Goal: Check status: Check status

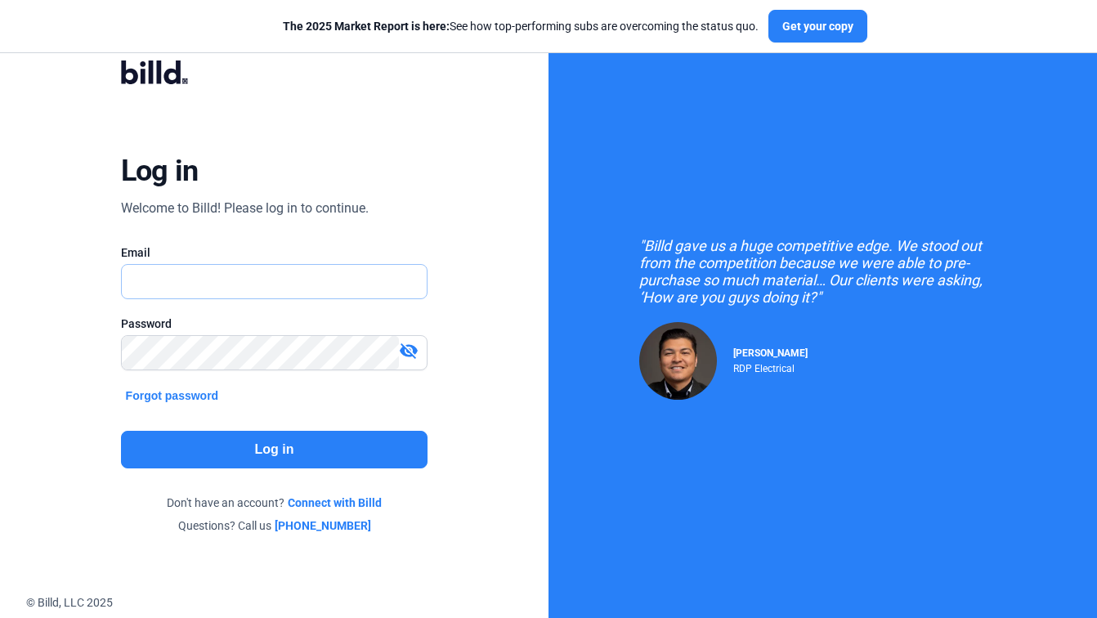
click at [333, 282] on input "text" at bounding box center [275, 282] width 306 height 34
paste input "[EMAIL_ADDRESS][DOMAIN_NAME]"
type input "[EMAIL_ADDRESS][DOMAIN_NAME]"
click at [261, 455] on button "Log in" at bounding box center [274, 450] width 307 height 38
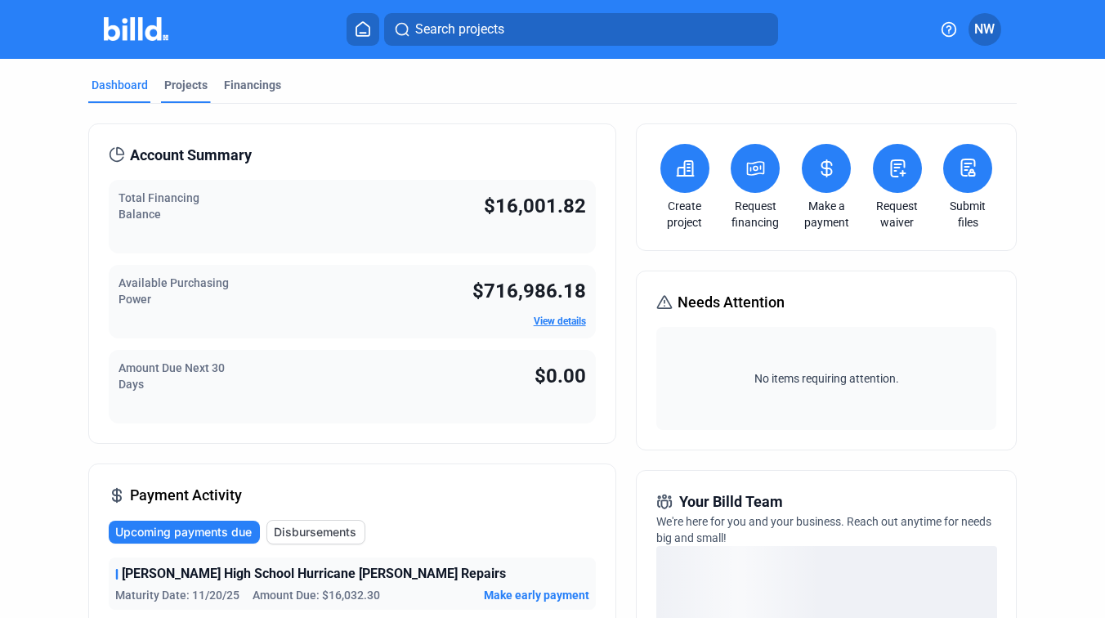
click at [176, 86] on div "Projects" at bounding box center [185, 85] width 43 height 16
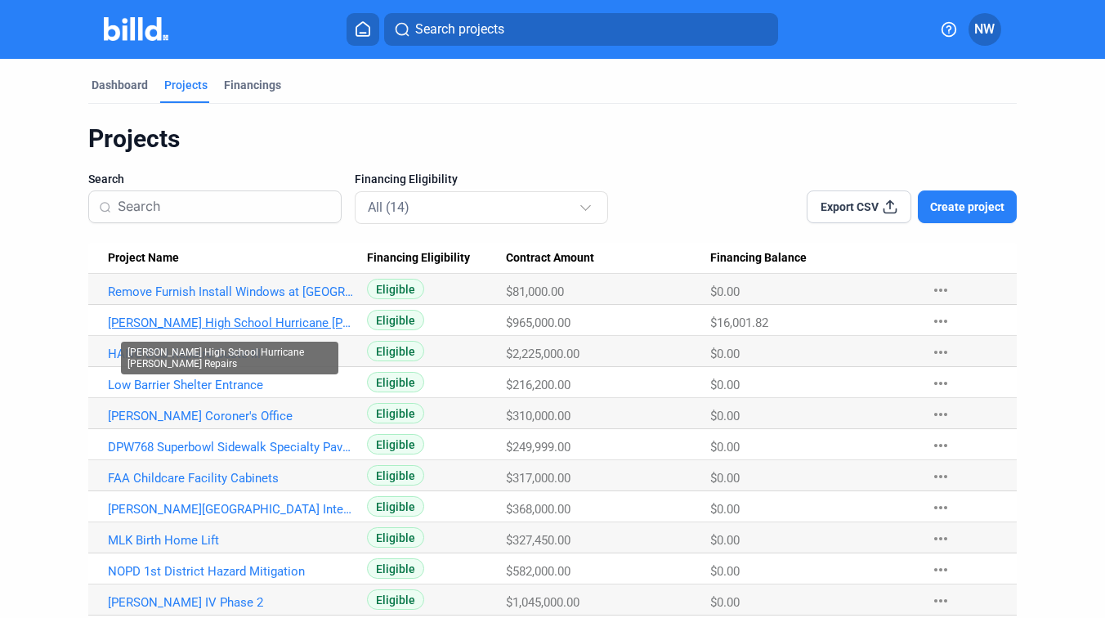
click at [273, 324] on link "[PERSON_NAME] High School Hurricane [PERSON_NAME] Repairs" at bounding box center [231, 322] width 246 height 15
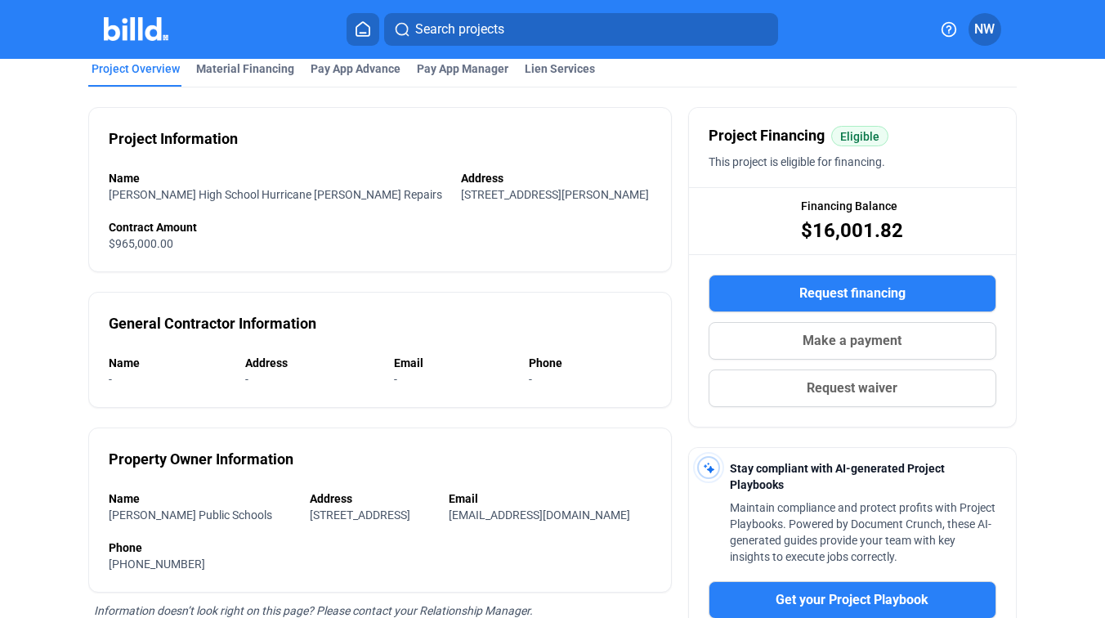
scroll to position [27, 0]
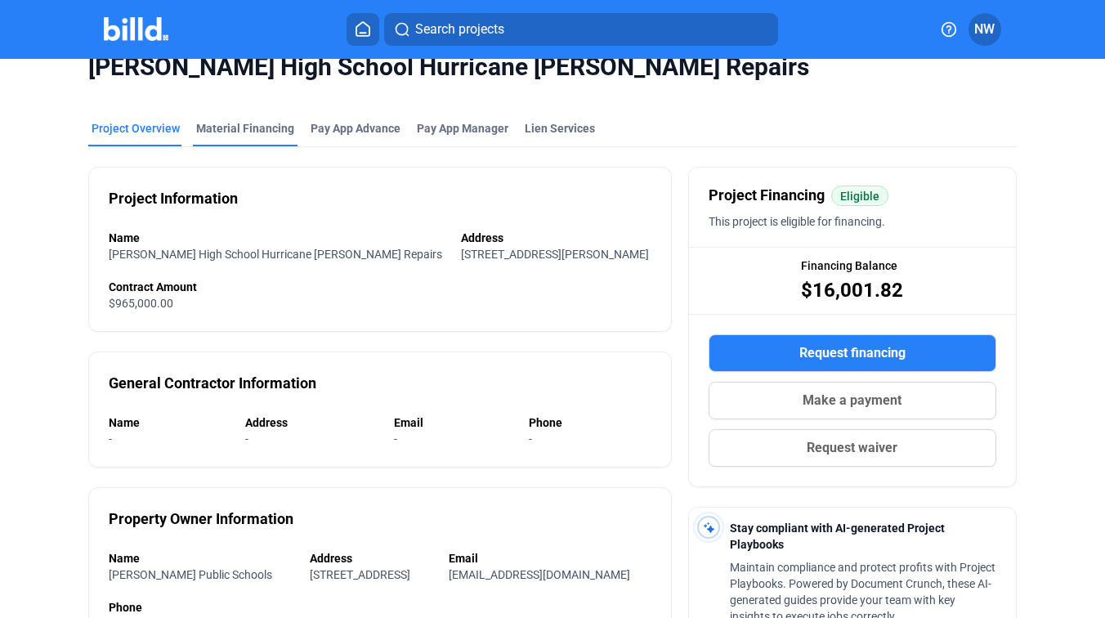
click at [258, 134] on div "Material Financing" at bounding box center [245, 128] width 98 height 16
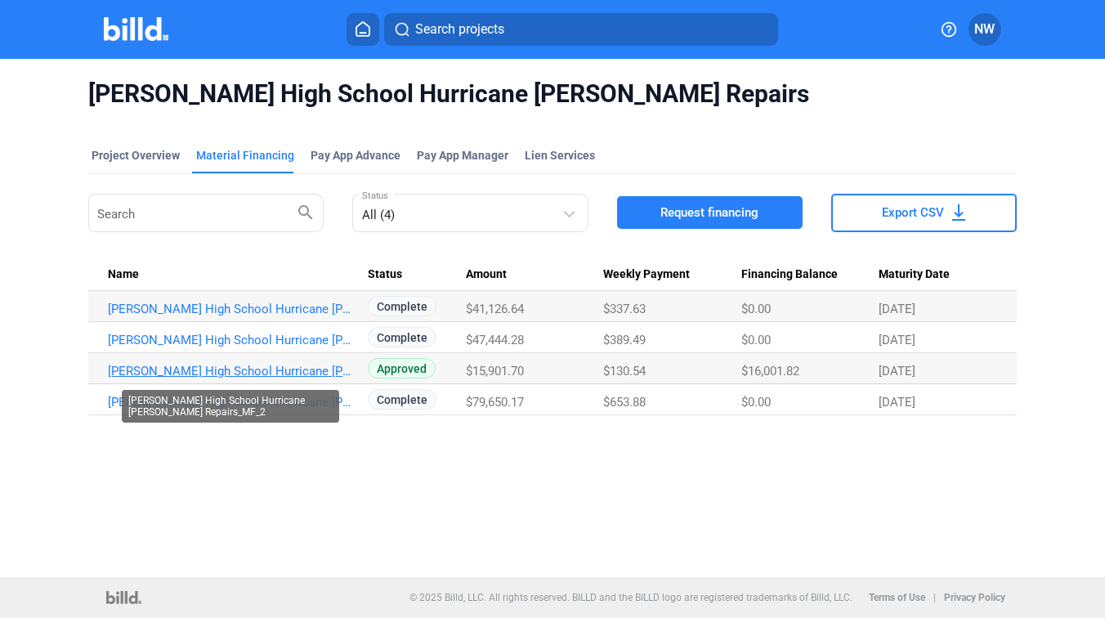
click at [289, 374] on link "[PERSON_NAME] High School Hurricane [PERSON_NAME] Repairs_MF_2" at bounding box center [231, 371] width 246 height 15
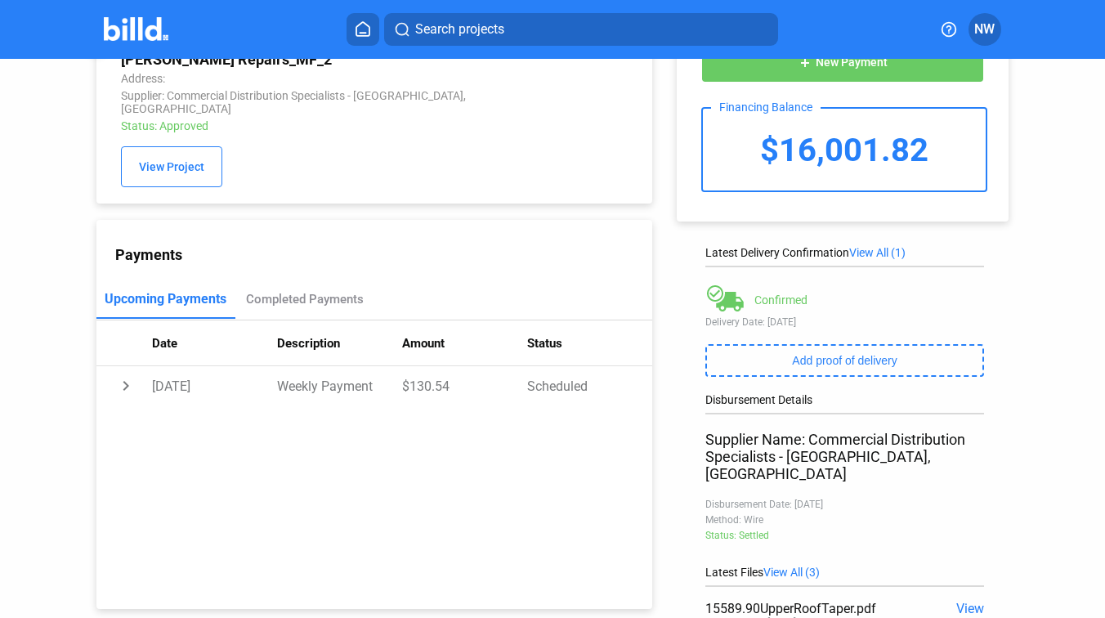
scroll to position [106, 0]
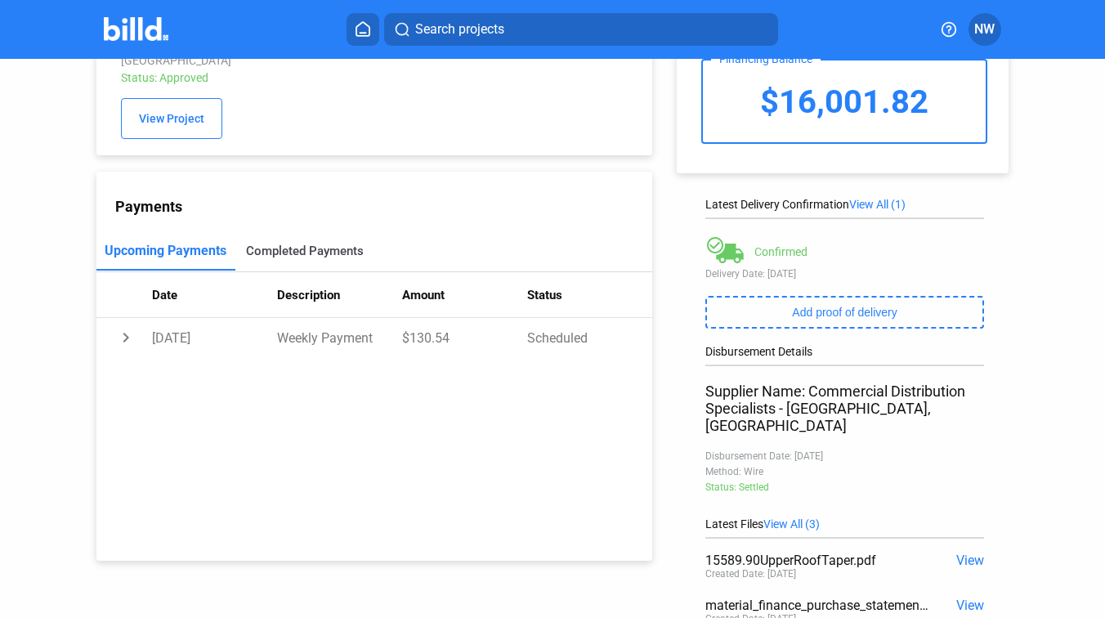
click at [289, 245] on div "Completed Payments" at bounding box center [305, 251] width 118 height 15
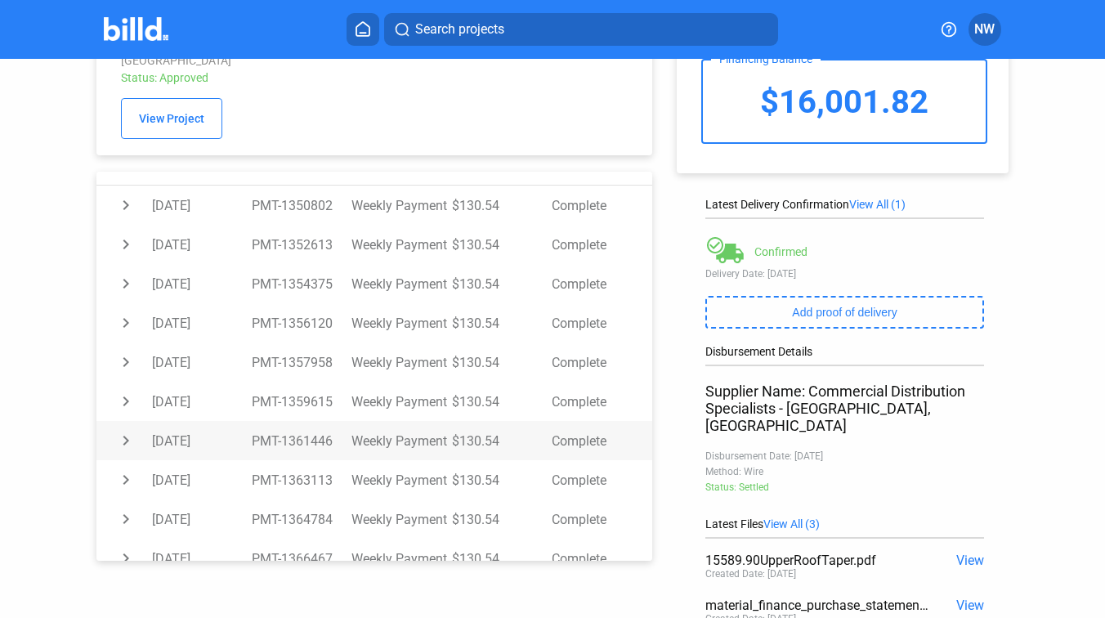
scroll to position [150, 0]
